Goal: Task Accomplishment & Management: Manage account settings

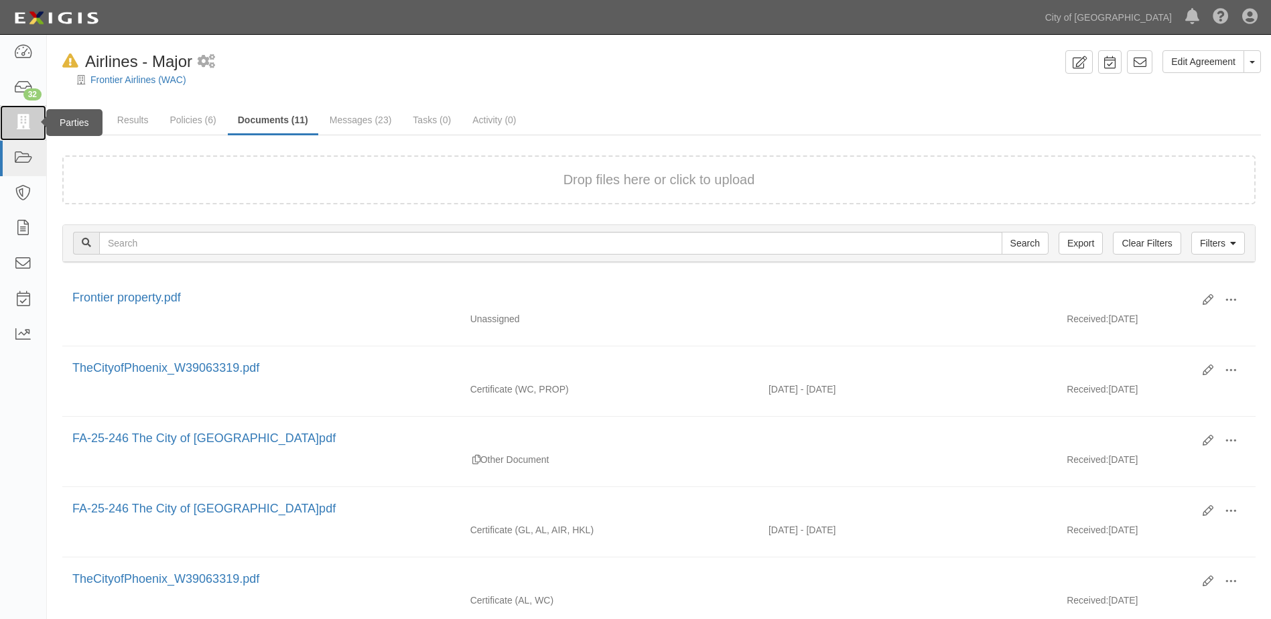
click at [30, 121] on icon at bounding box center [22, 122] width 19 height 15
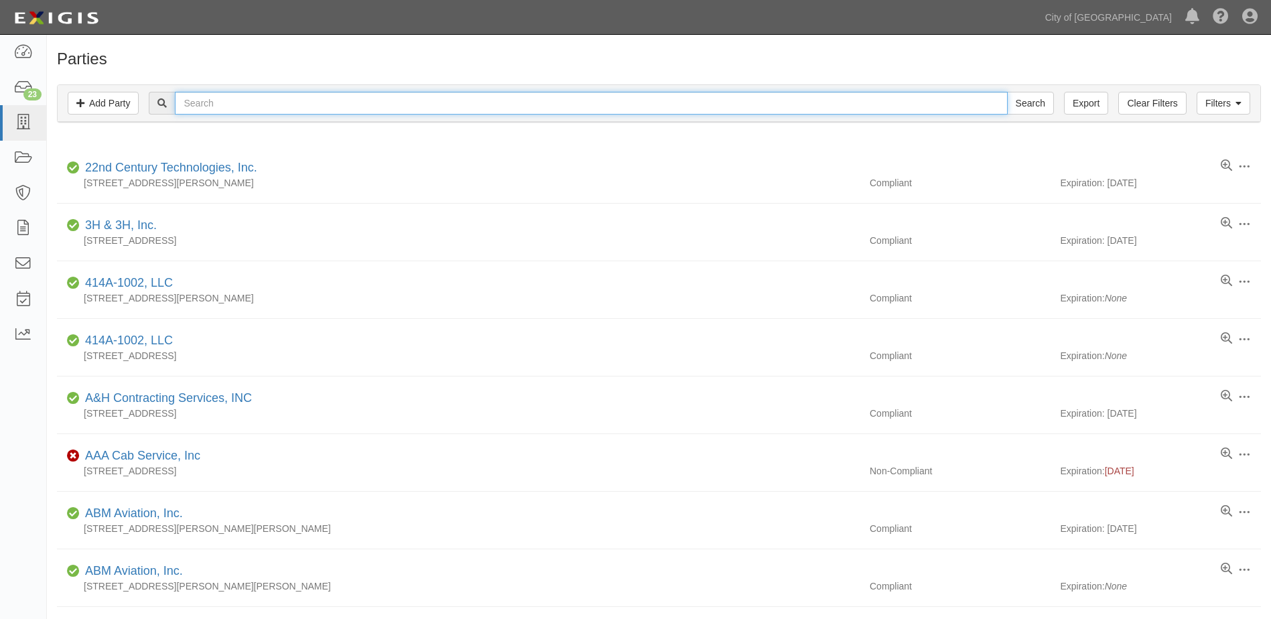
click at [300, 110] on input "text" at bounding box center [591, 103] width 832 height 23
type input "[PERSON_NAME]"
click at [1007, 92] on input "Search" at bounding box center [1030, 103] width 47 height 23
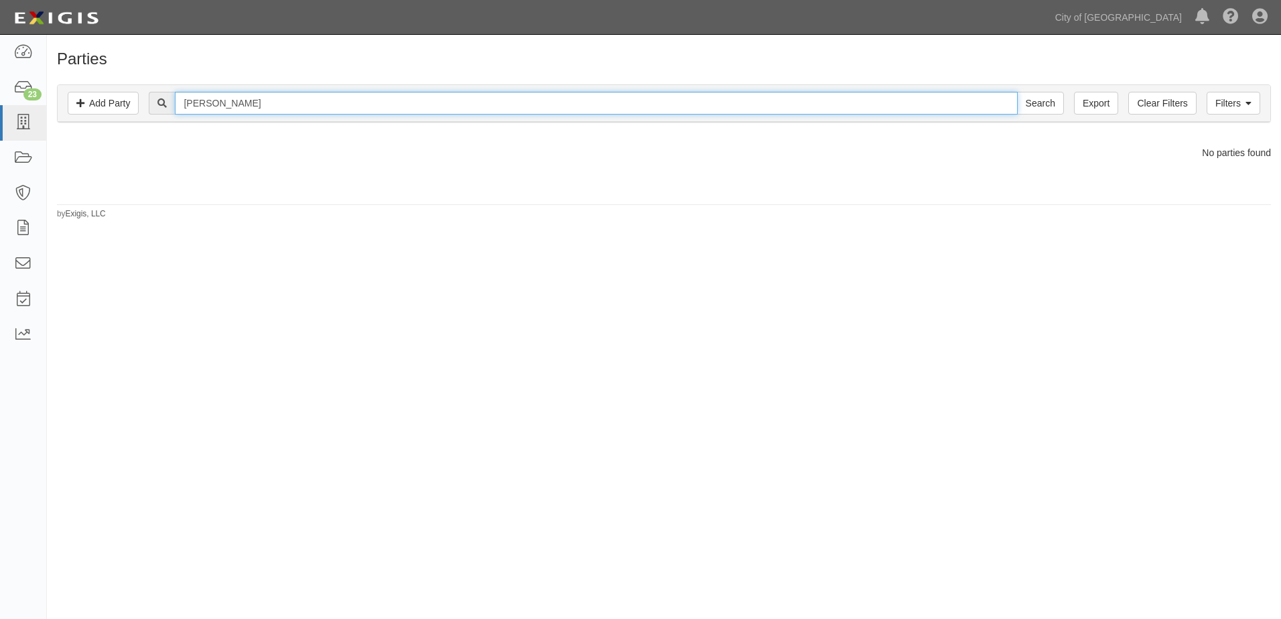
click at [222, 108] on input "shelley" at bounding box center [596, 103] width 842 height 23
type input "sealy"
click at [1017, 92] on input "Search" at bounding box center [1040, 103] width 47 height 23
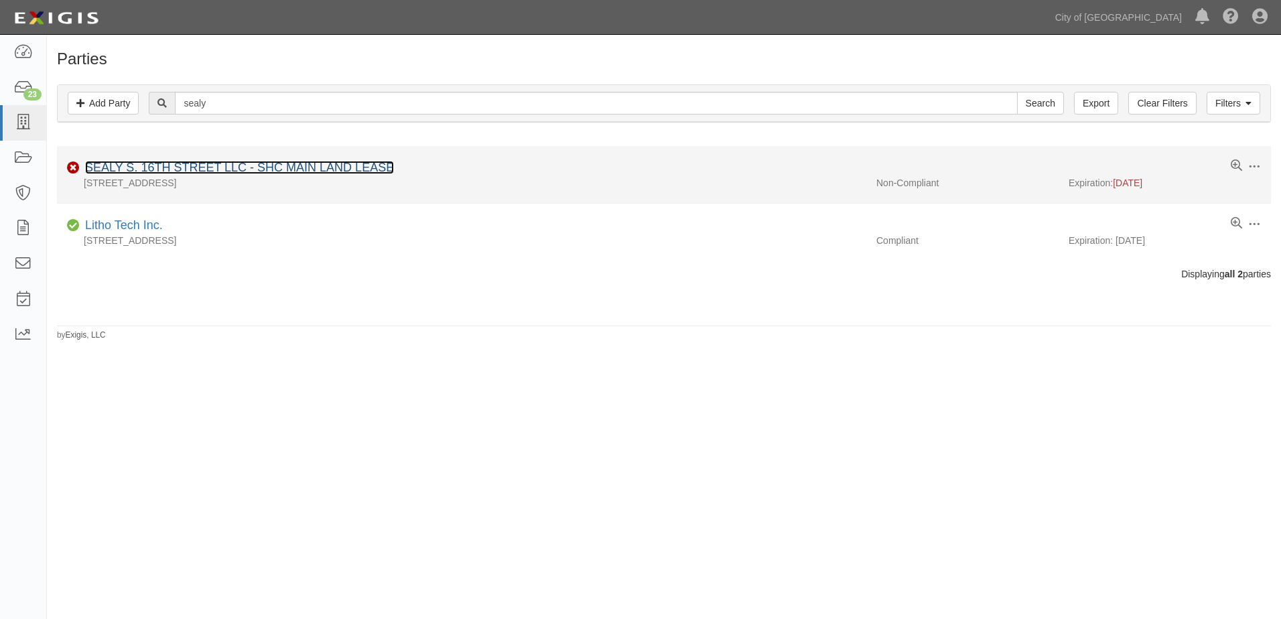
click at [211, 172] on link "SEALY S. 16TH STREET LLC - SHC MAIN LAND LEASE" at bounding box center [239, 167] width 309 height 13
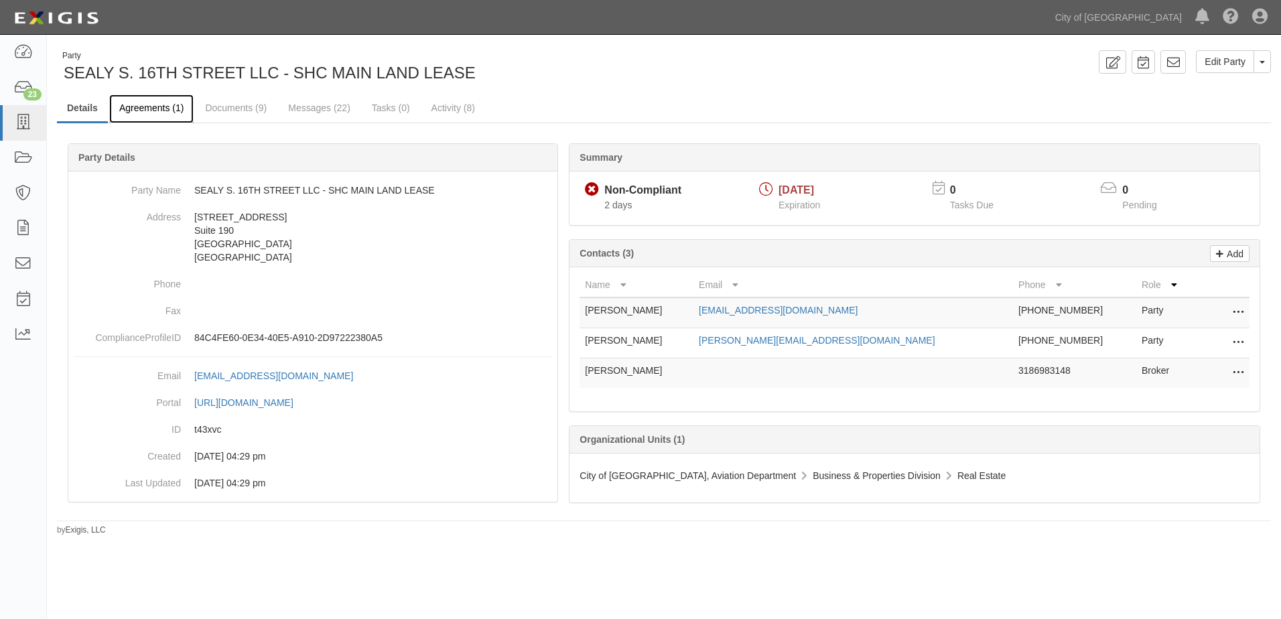
click at [153, 103] on link "Agreements (1)" at bounding box center [151, 108] width 84 height 29
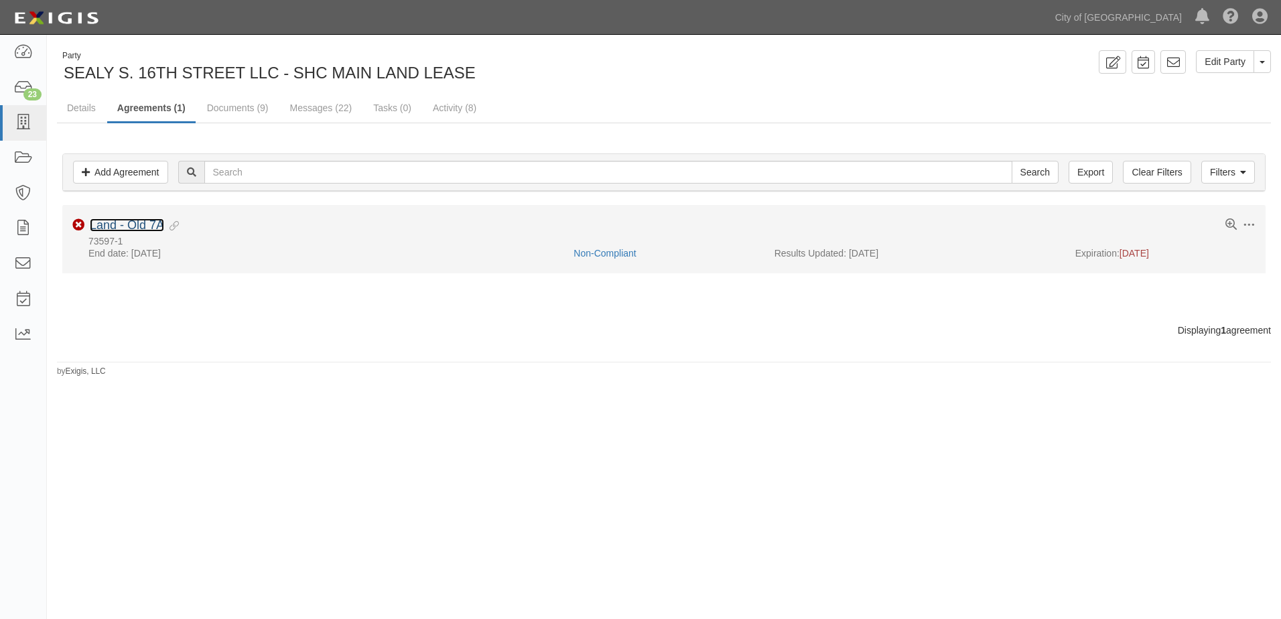
click at [126, 223] on link "Land - Old 7A" at bounding box center [127, 224] width 74 height 13
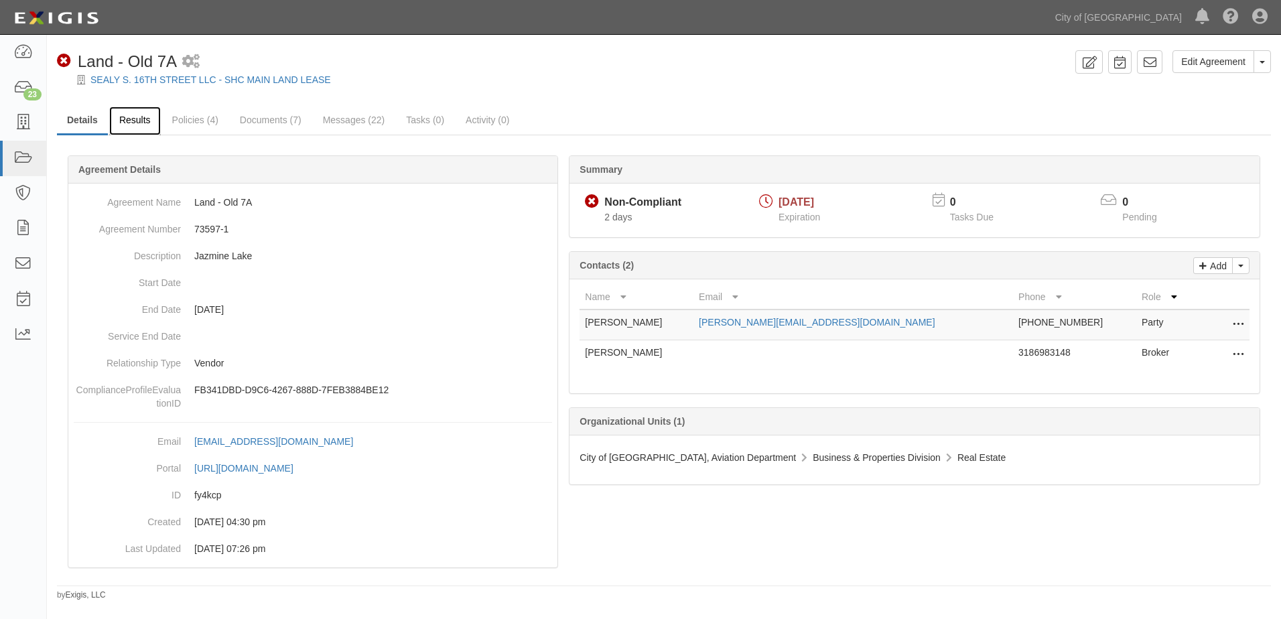
click at [140, 129] on link "Results" at bounding box center [135, 121] width 52 height 29
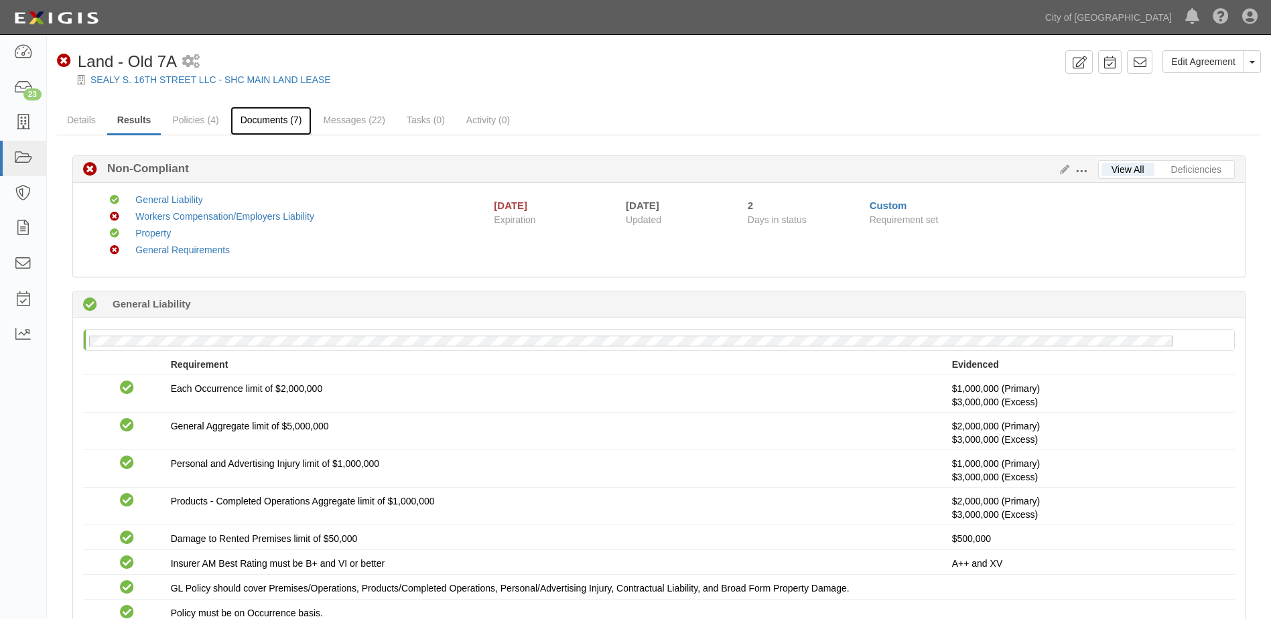
click at [284, 115] on link "Documents (7)" at bounding box center [272, 121] width 82 height 29
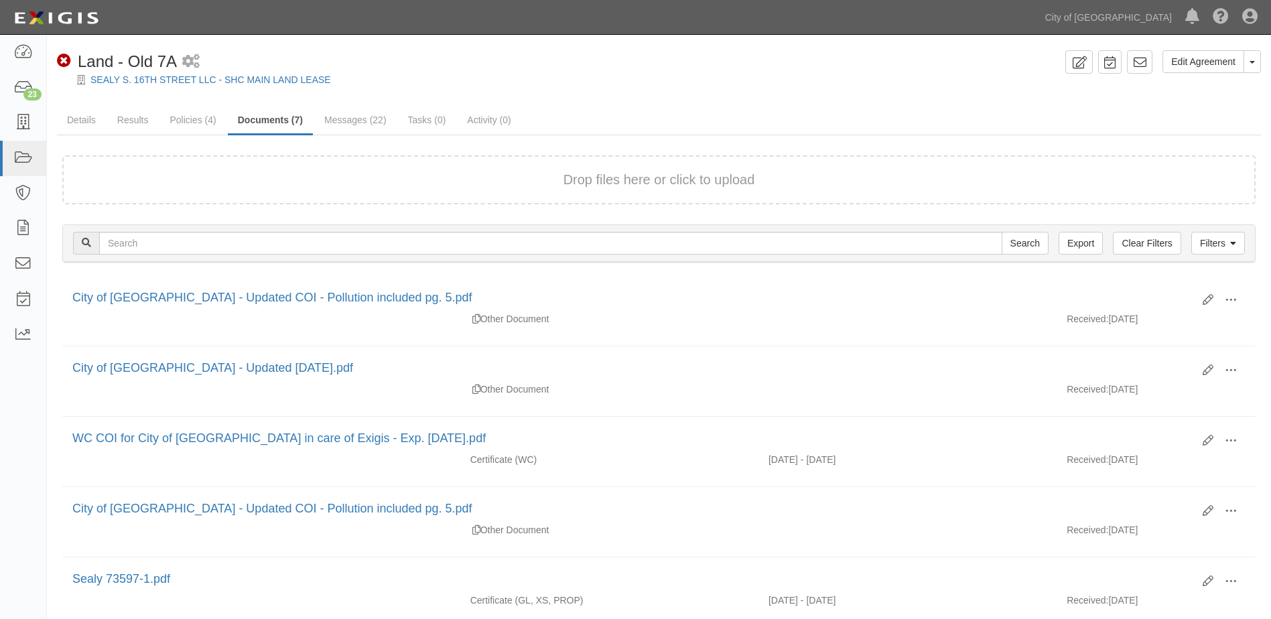
click at [637, 179] on button "Drop files here or click to upload" at bounding box center [660, 179] width 192 height 19
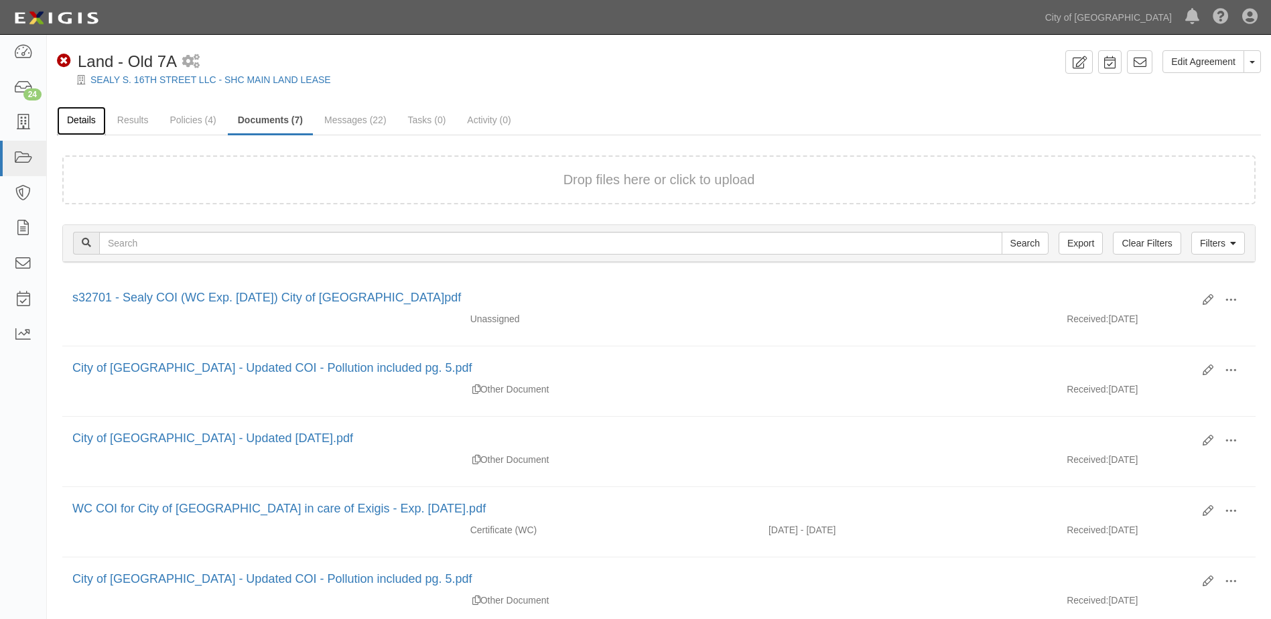
click at [74, 119] on link "Details" at bounding box center [81, 121] width 49 height 29
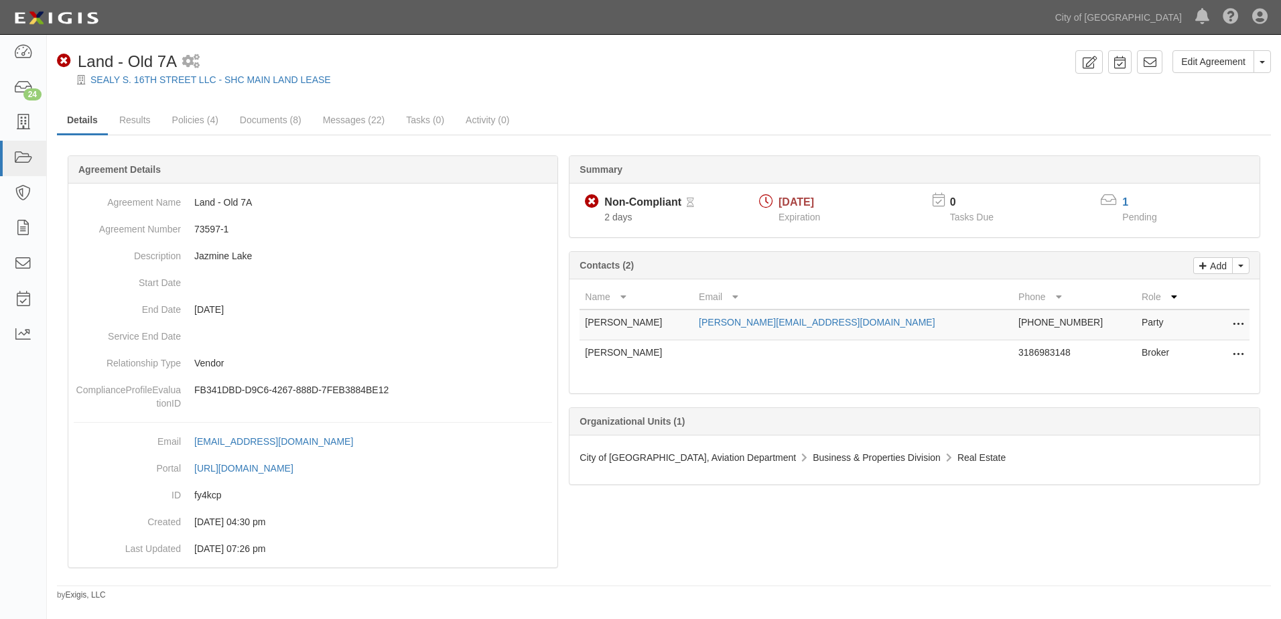
click at [1234, 352] on icon at bounding box center [1238, 354] width 11 height 17
click at [1153, 347] on link "Edit" at bounding box center [1178, 351] width 131 height 24
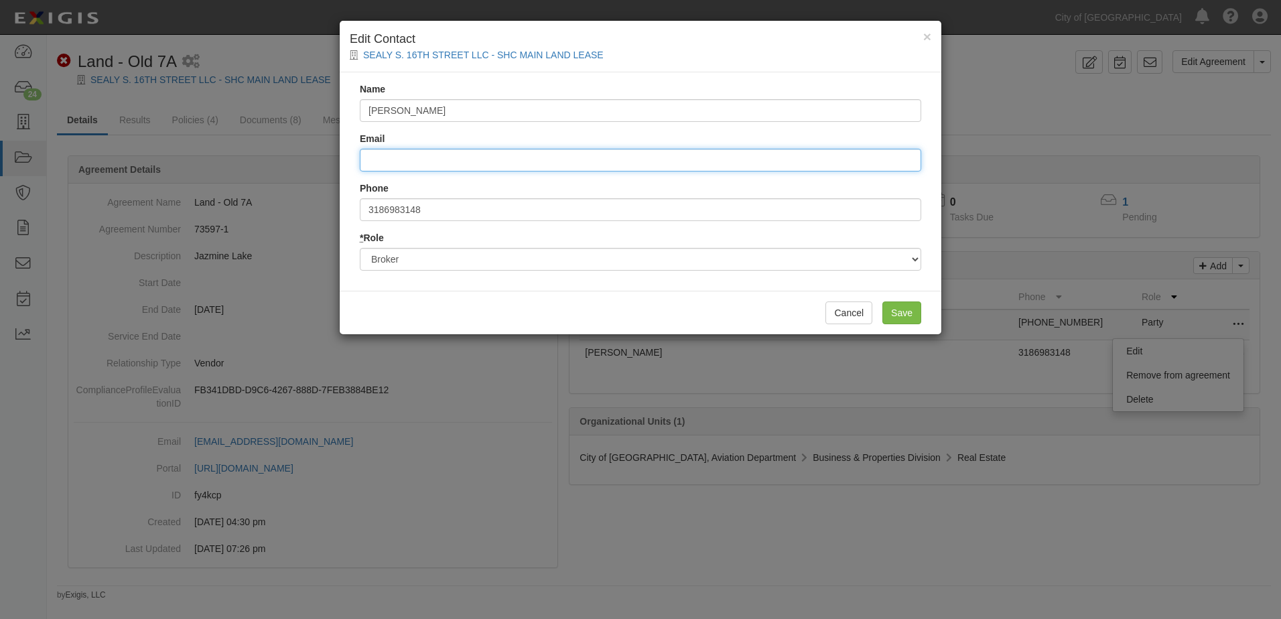
click at [452, 164] on input "Email" at bounding box center [641, 160] width 562 height 23
type input "[EMAIL_ADDRESS][DOMAIN_NAME]"
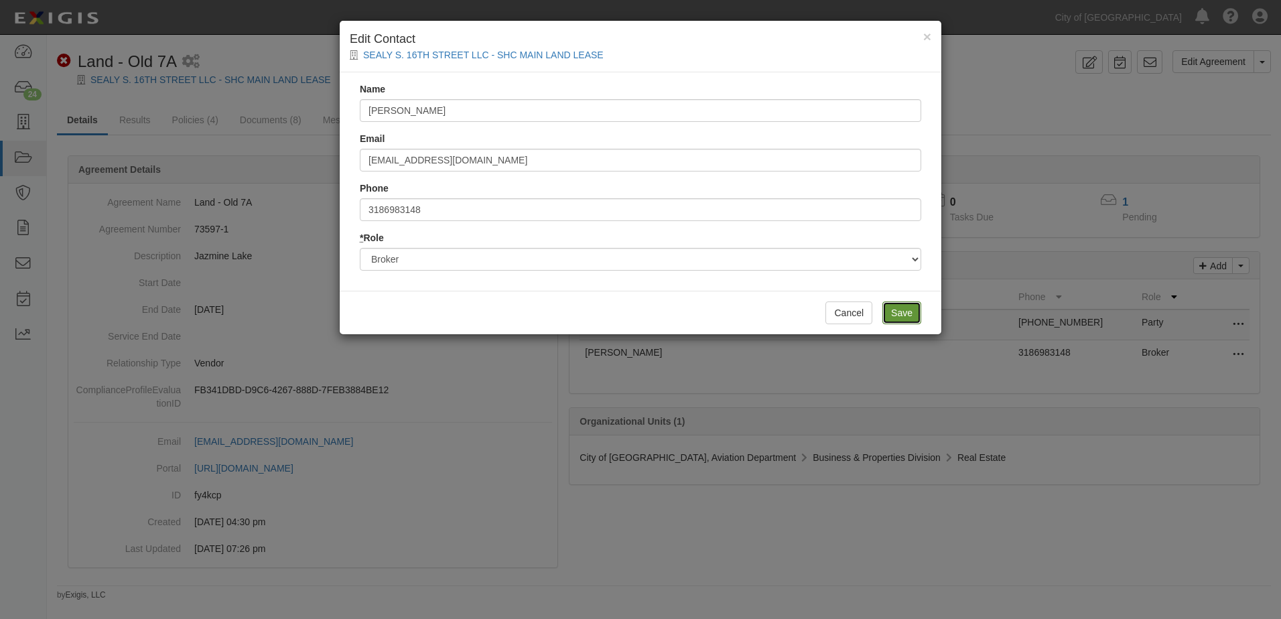
click at [913, 316] on input "Save" at bounding box center [902, 313] width 39 height 23
